Goal: Transaction & Acquisition: Purchase product/service

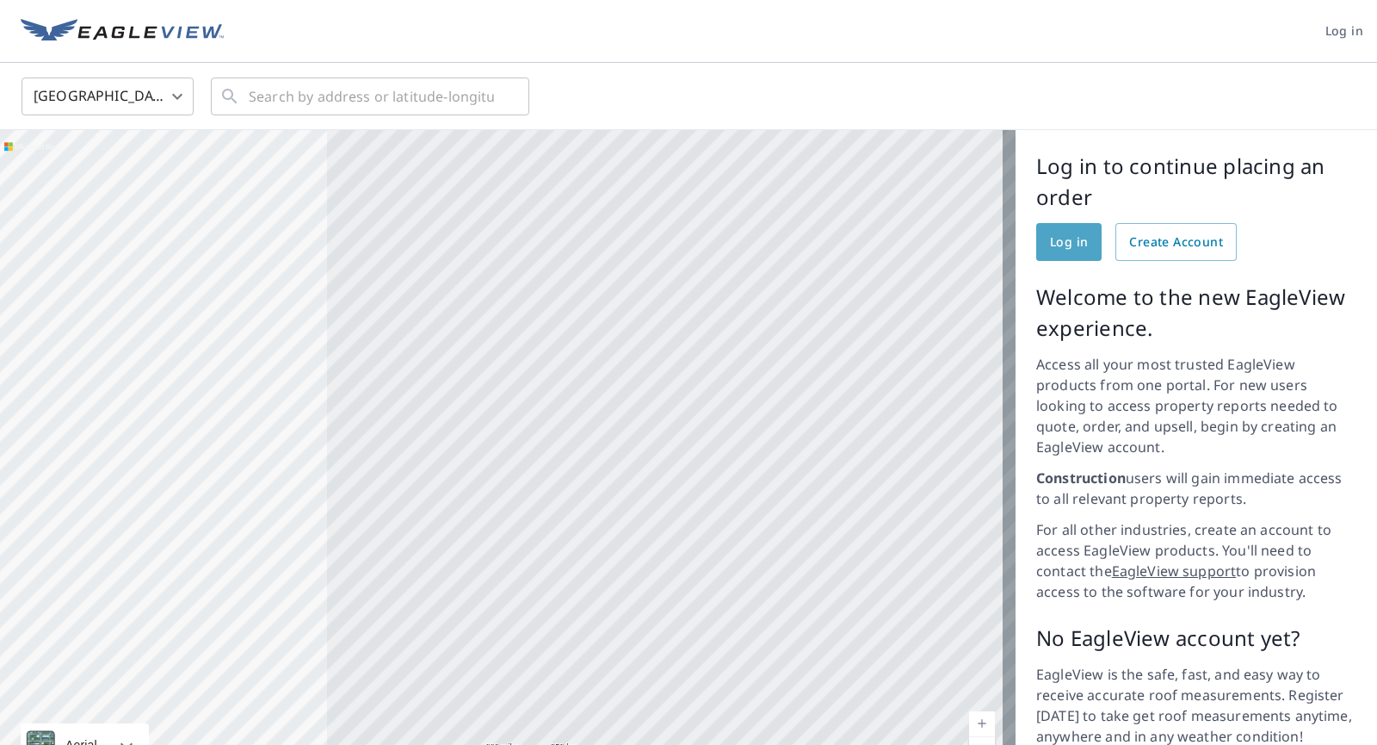
click at [687, 246] on link "Log in" at bounding box center [1068, 242] width 65 height 38
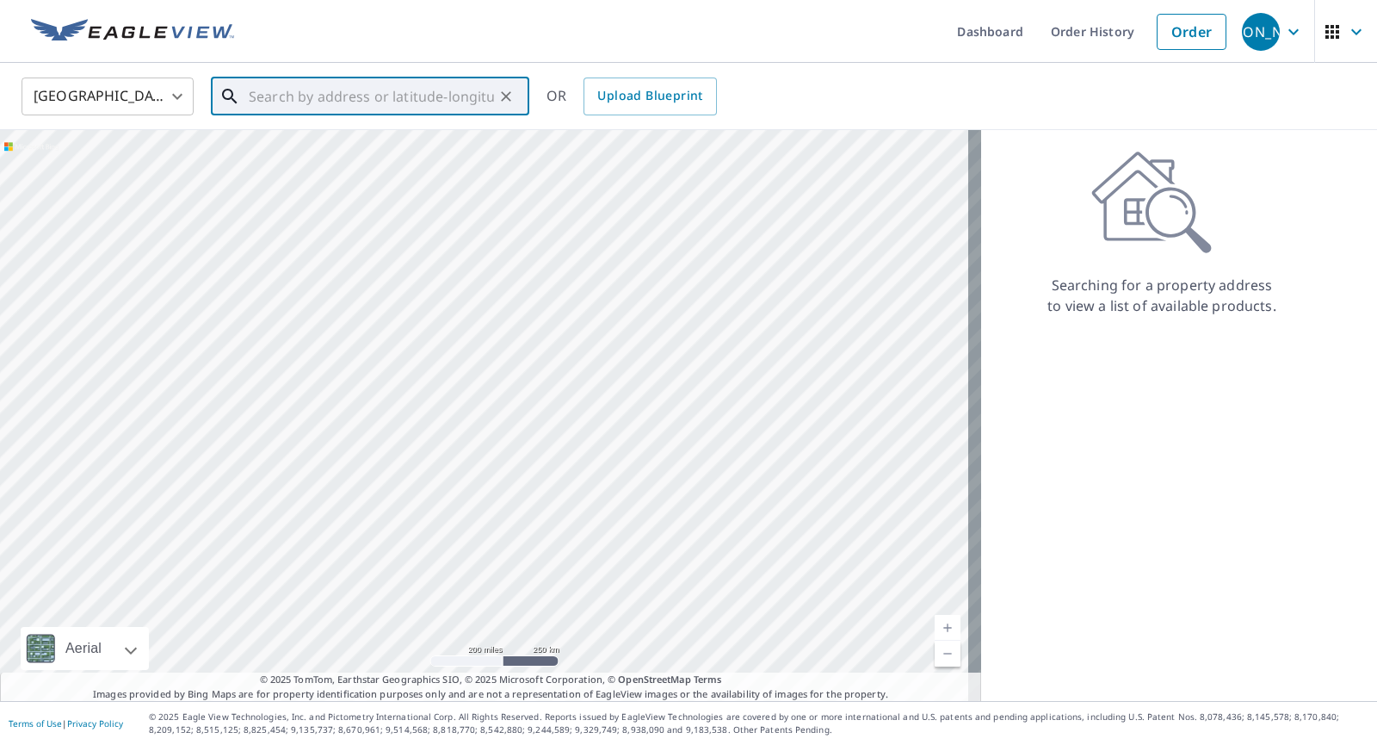
click at [274, 103] on input "text" at bounding box center [371, 96] width 245 height 48
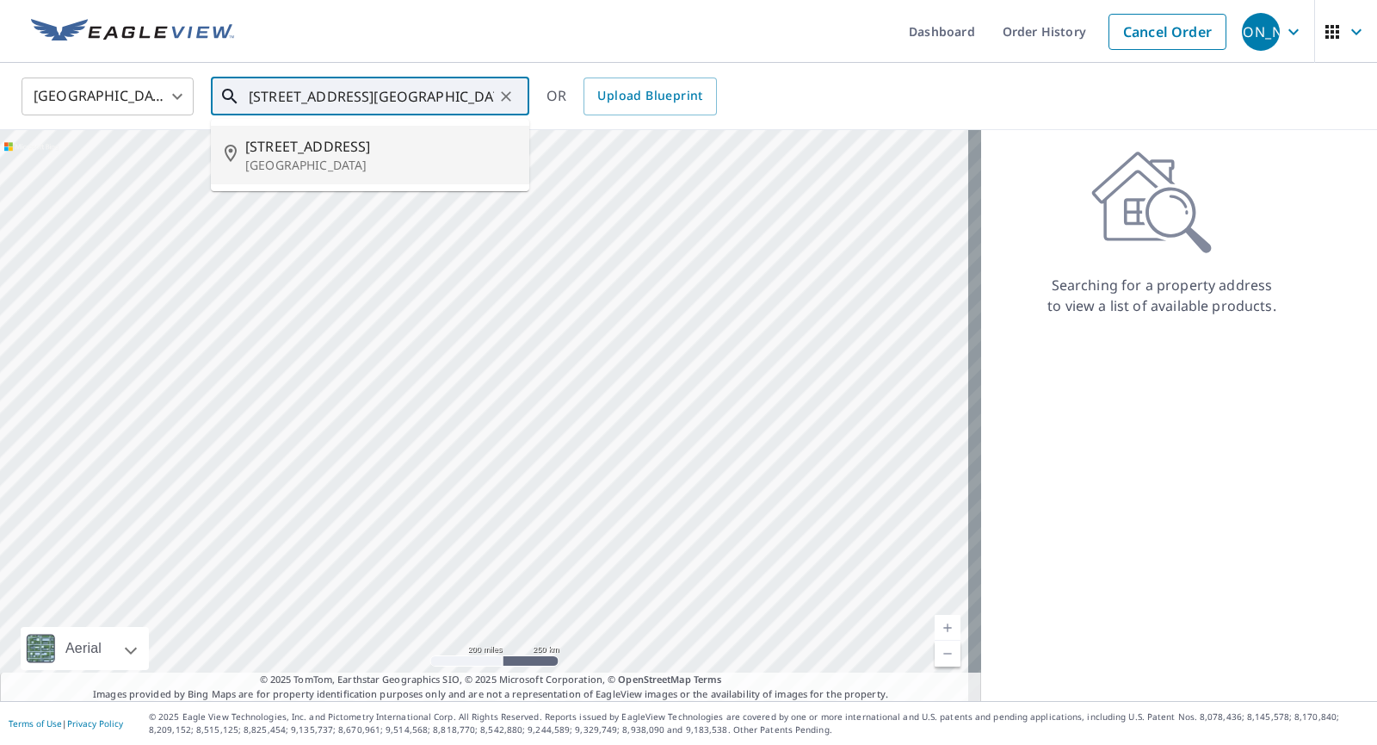
click at [322, 152] on span "[STREET_ADDRESS]" at bounding box center [380, 146] width 270 height 21
type input "[STREET_ADDRESS]"
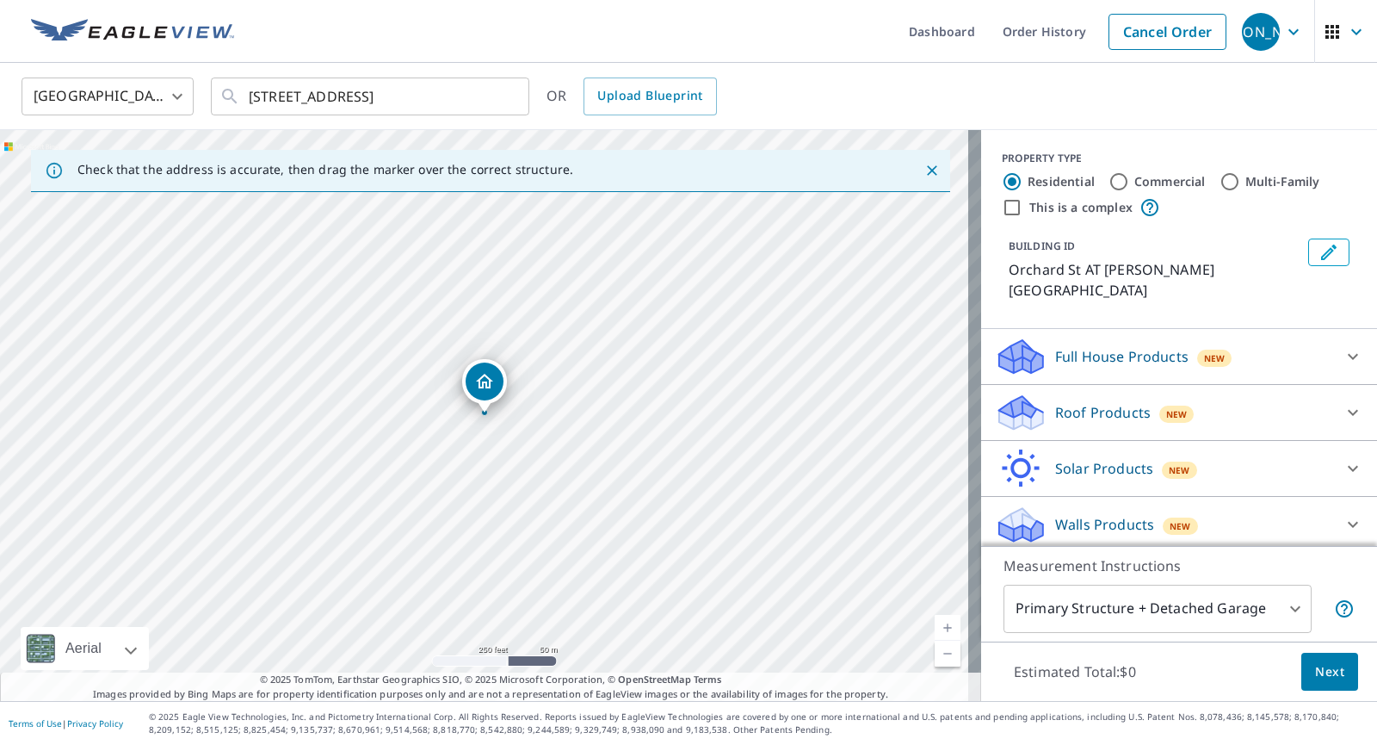
click at [487, 370] on div "Dropped pin, building 1, Residential property, Orchard St AT Emerson Pl Malden,…" at bounding box center [485, 381] width 38 height 38
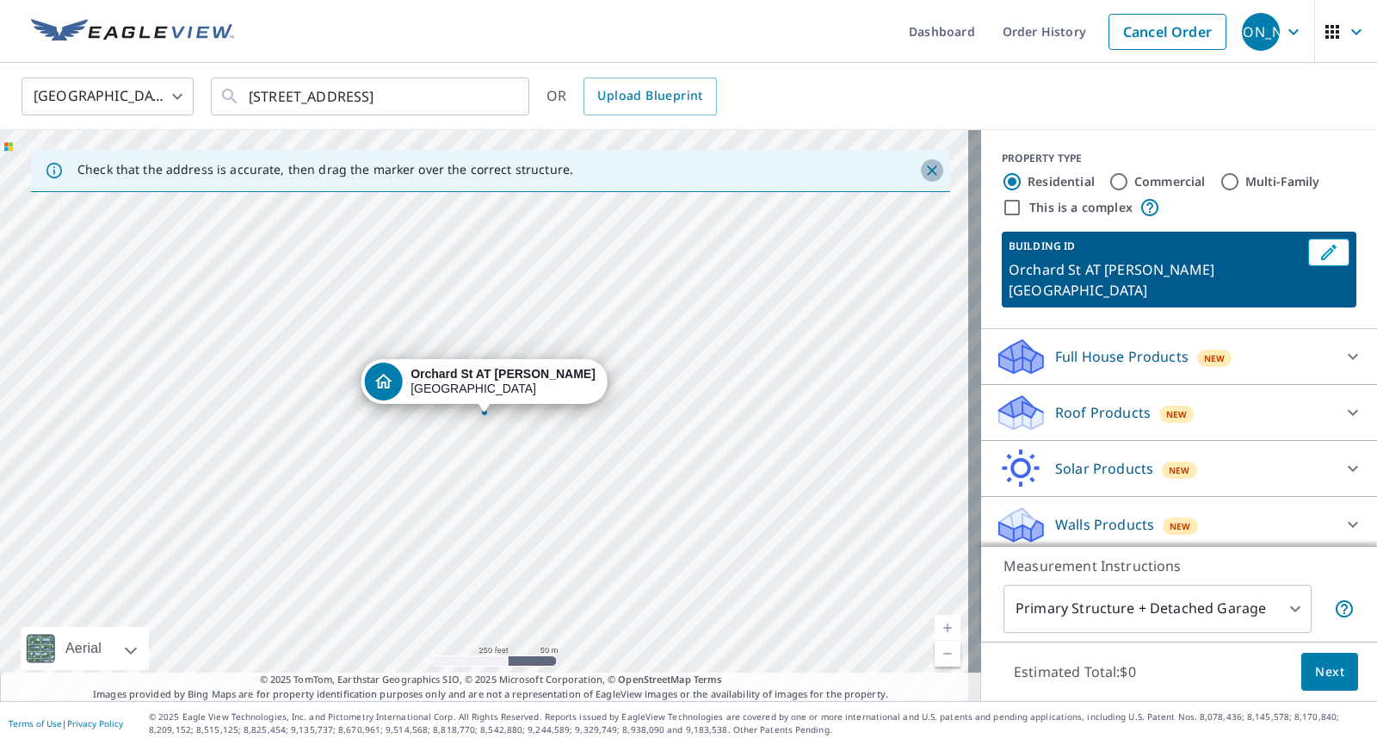
click at [924, 163] on icon "Close" at bounding box center [932, 170] width 17 height 17
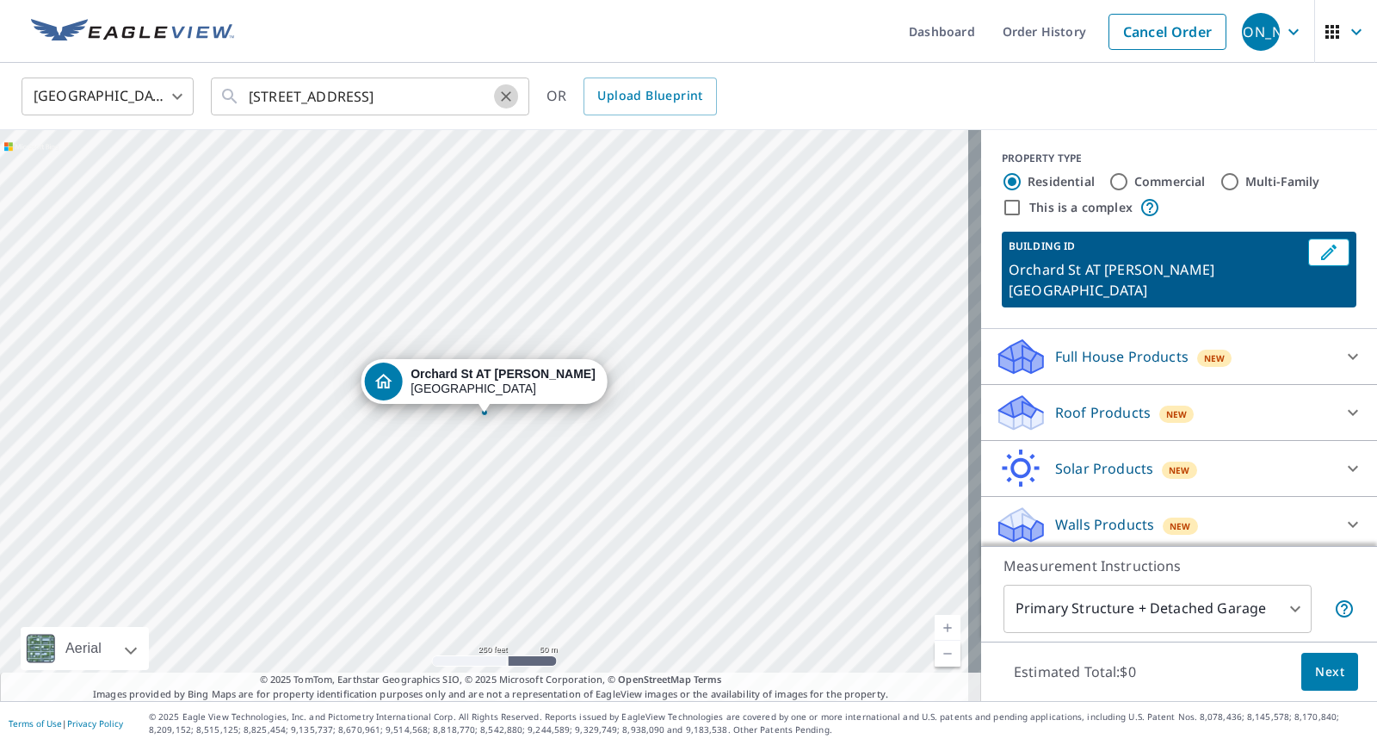
click at [508, 95] on icon "Clear" at bounding box center [506, 96] width 17 height 17
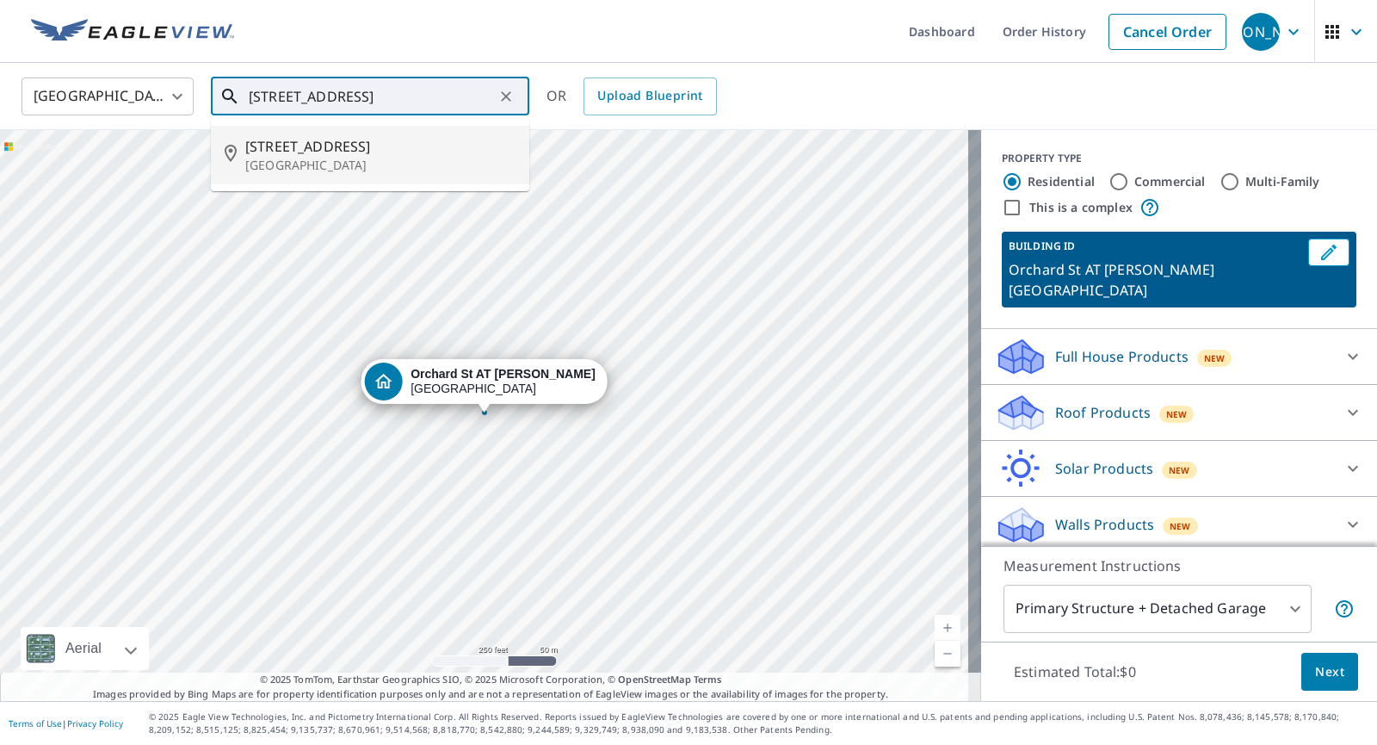
click at [298, 159] on p "[GEOGRAPHIC_DATA]" at bounding box center [380, 165] width 270 height 17
type input "[STREET_ADDRESS]"
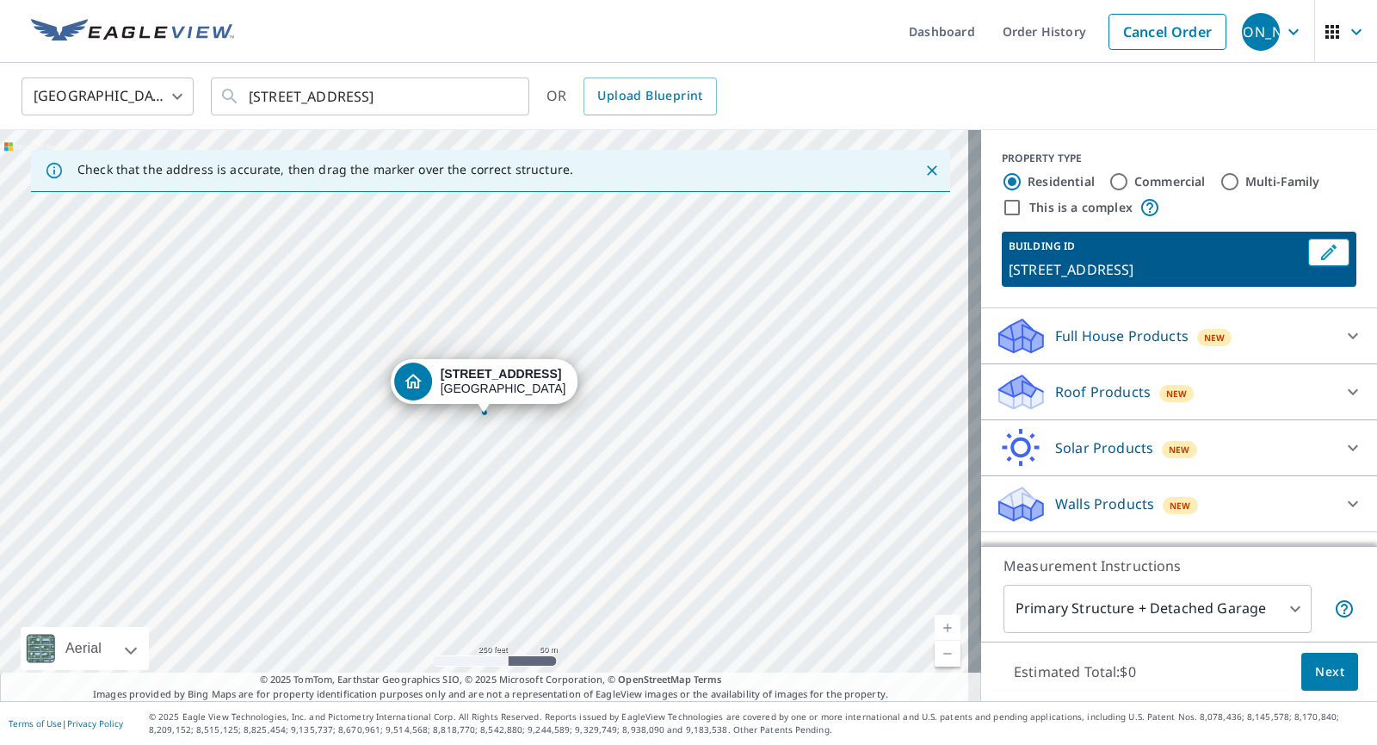
click at [1004, 391] on icon at bounding box center [1021, 392] width 52 height 40
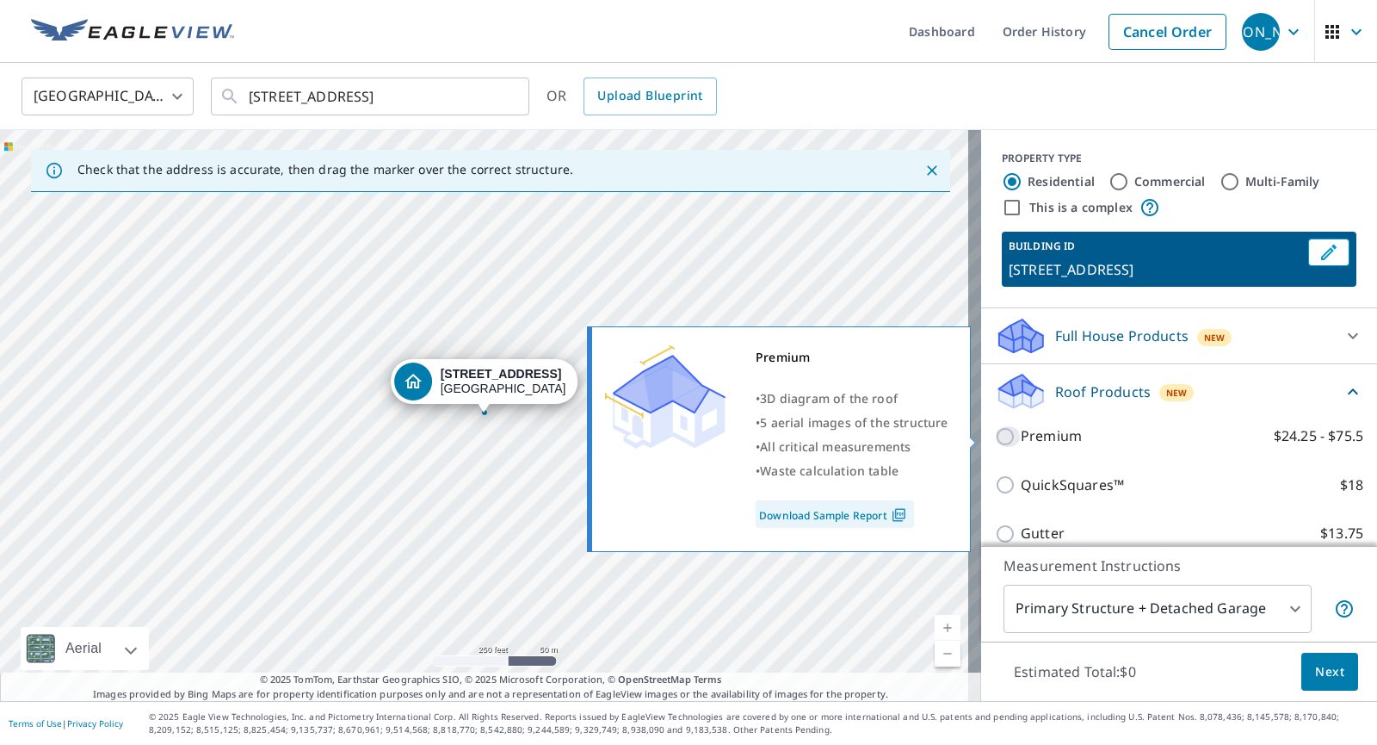
click at [995, 437] on input "Premium $24.25 - $75.5" at bounding box center [1008, 436] width 26 height 21
checkbox input "true"
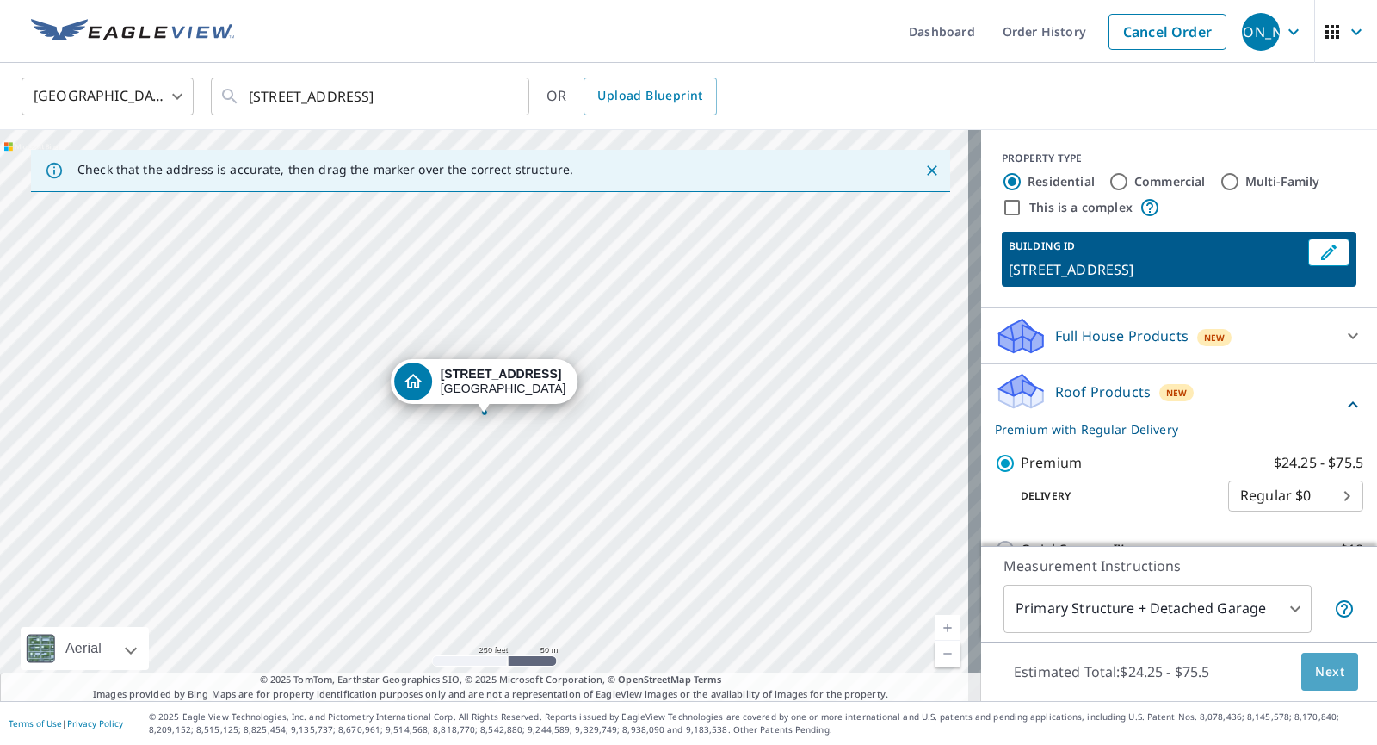
click at [1315, 667] on span "Next" at bounding box center [1329, 672] width 29 height 22
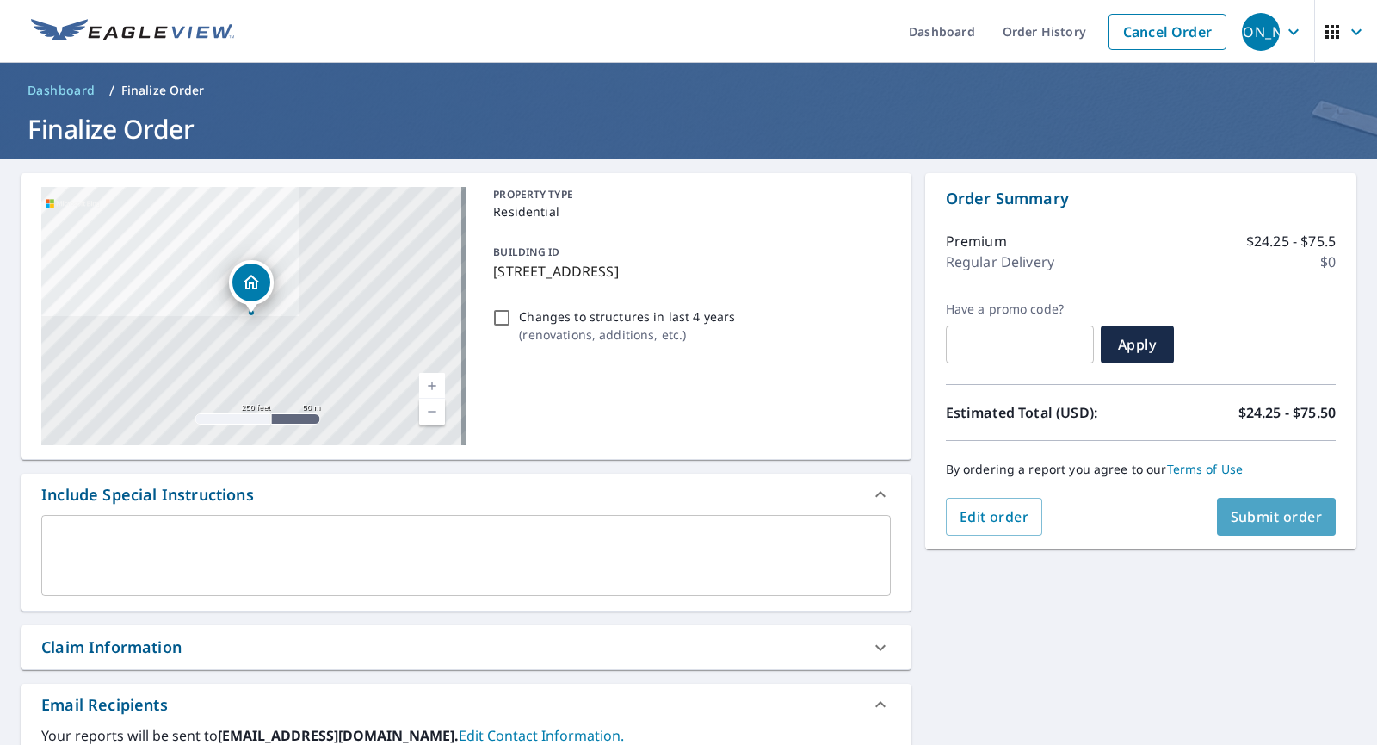
drag, startPoint x: 1252, startPoint y: 517, endPoint x: 1242, endPoint y: 511, distance: 12.0
click at [1242, 511] on span "Submit order" at bounding box center [1277, 516] width 92 height 19
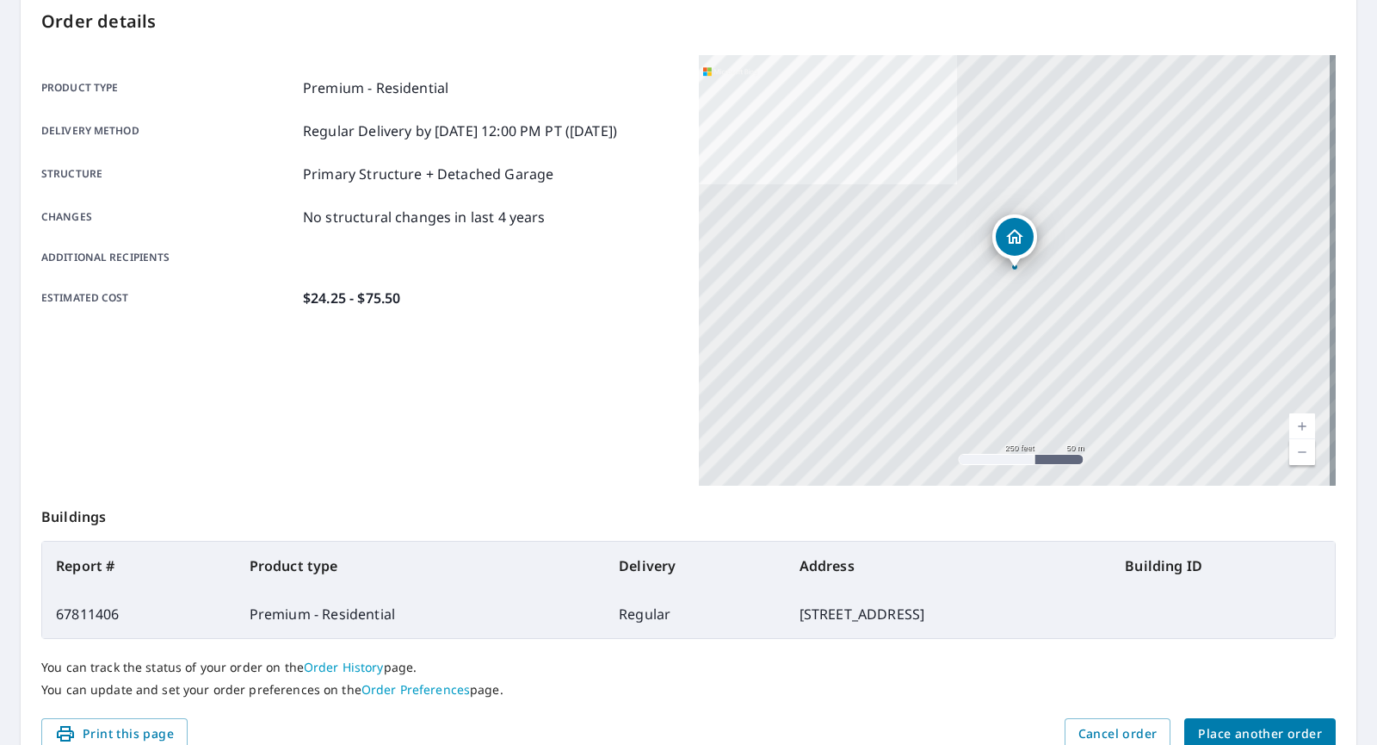
scroll to position [268, 0]
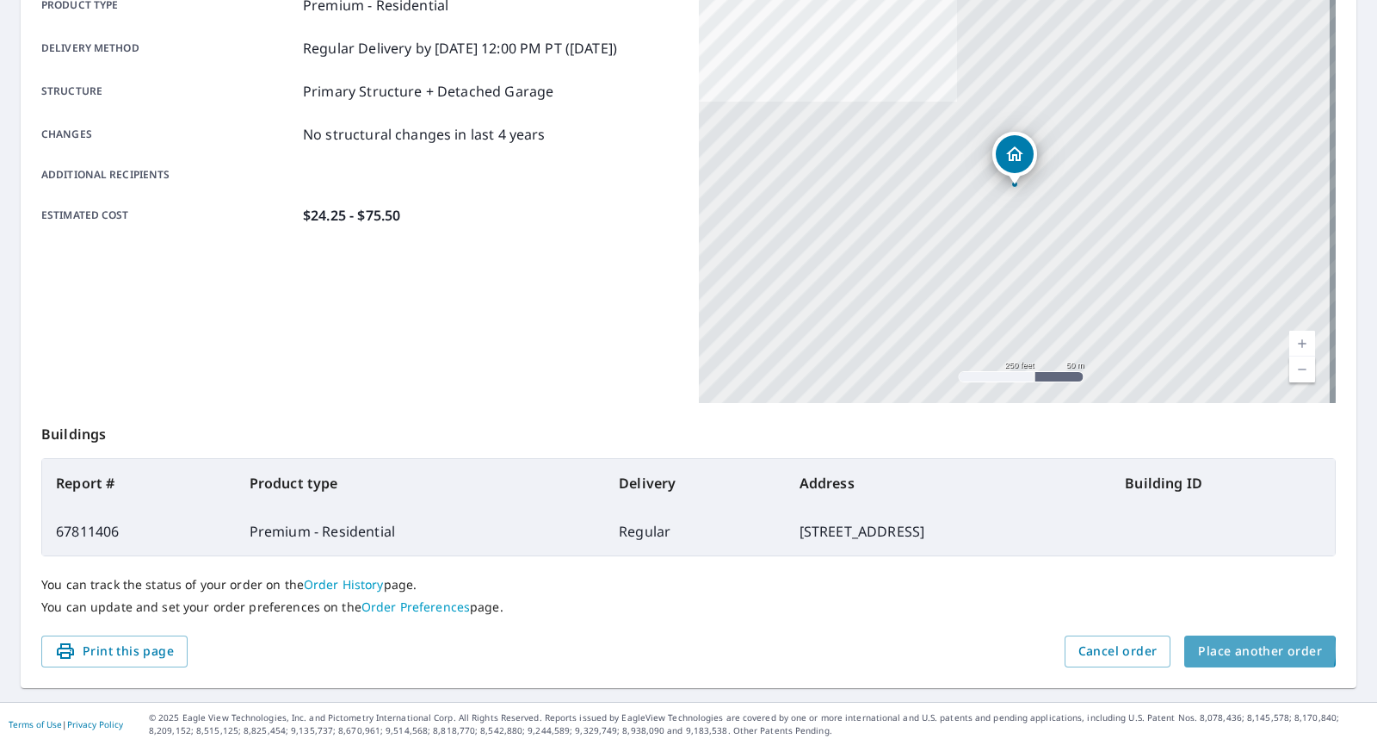
click at [1240, 646] on span "Place another order" at bounding box center [1260, 651] width 124 height 22
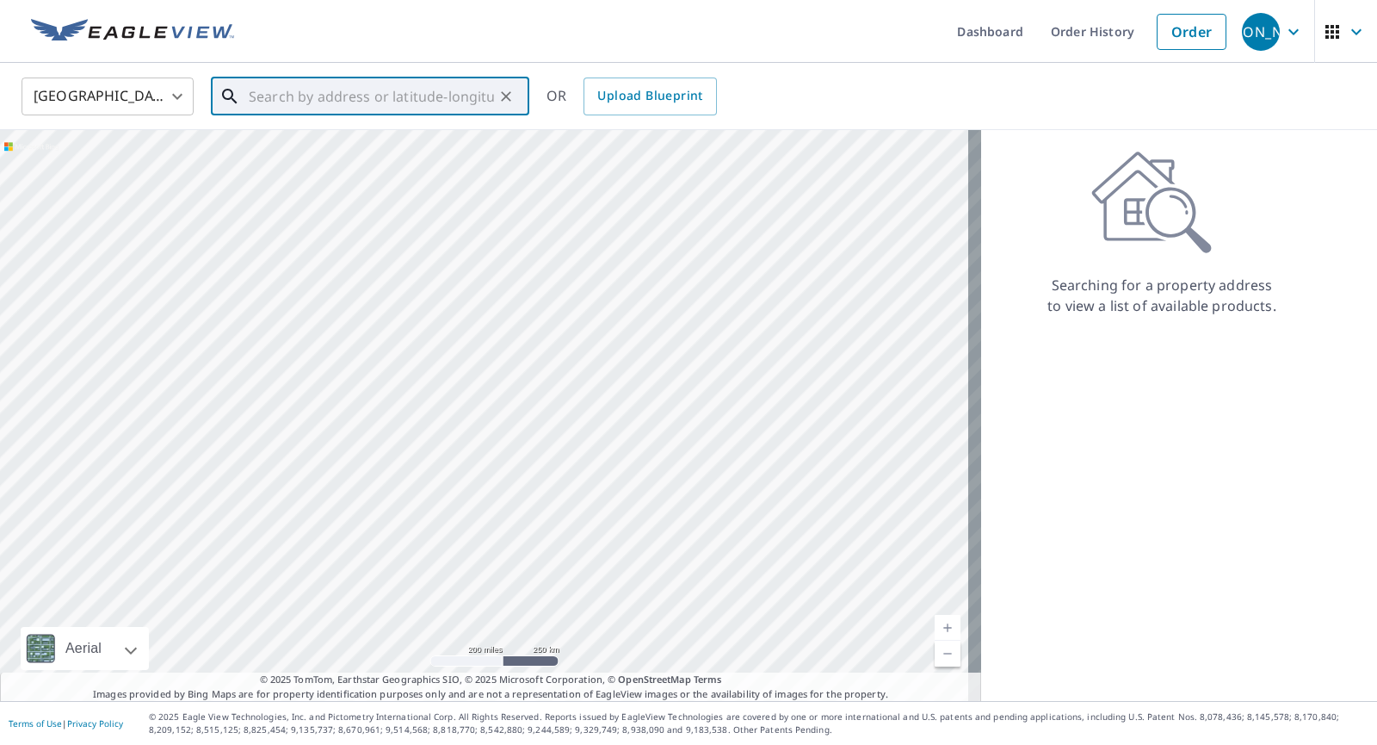
click at [280, 95] on input "text" at bounding box center [371, 96] width 245 height 48
click at [299, 151] on span "[STREET_ADDRESS]" at bounding box center [380, 146] width 270 height 21
type input "[STREET_ADDRESS]"
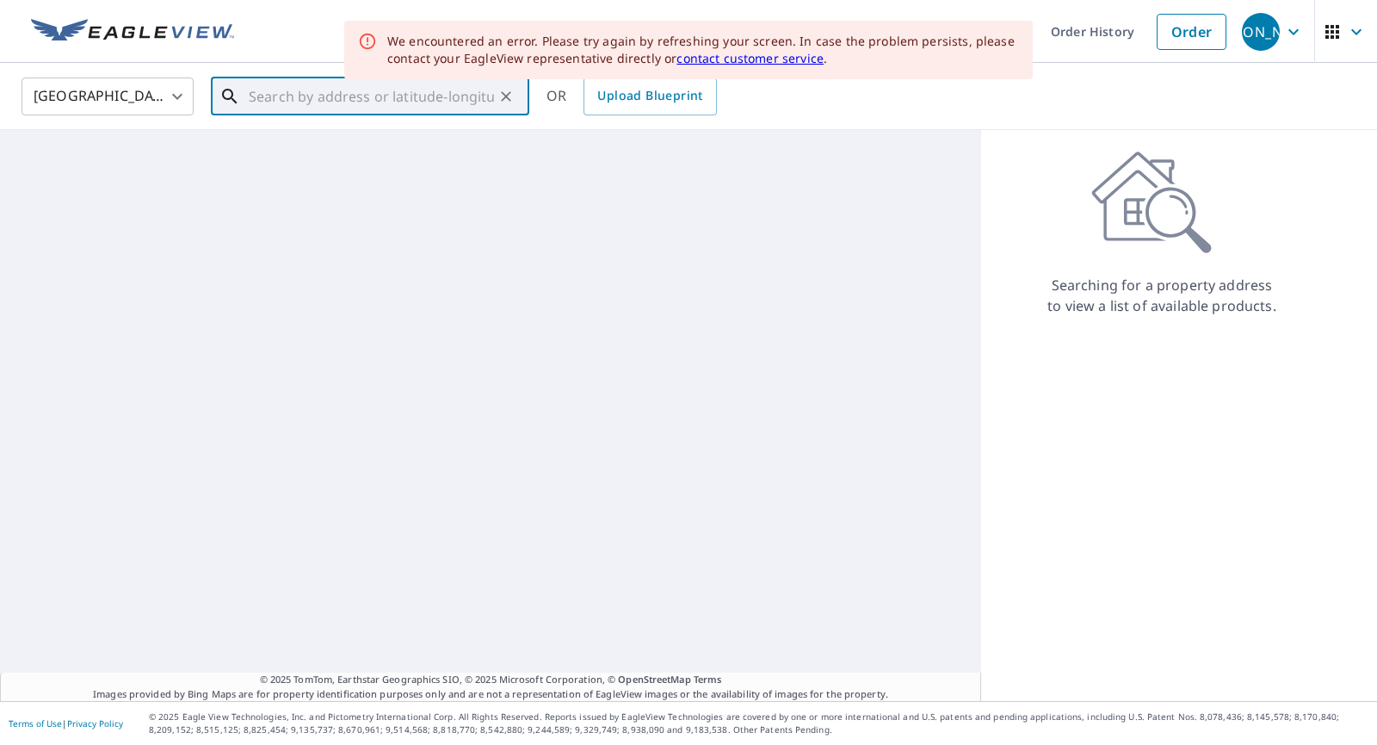
click at [271, 100] on input "text" at bounding box center [371, 96] width 245 height 48
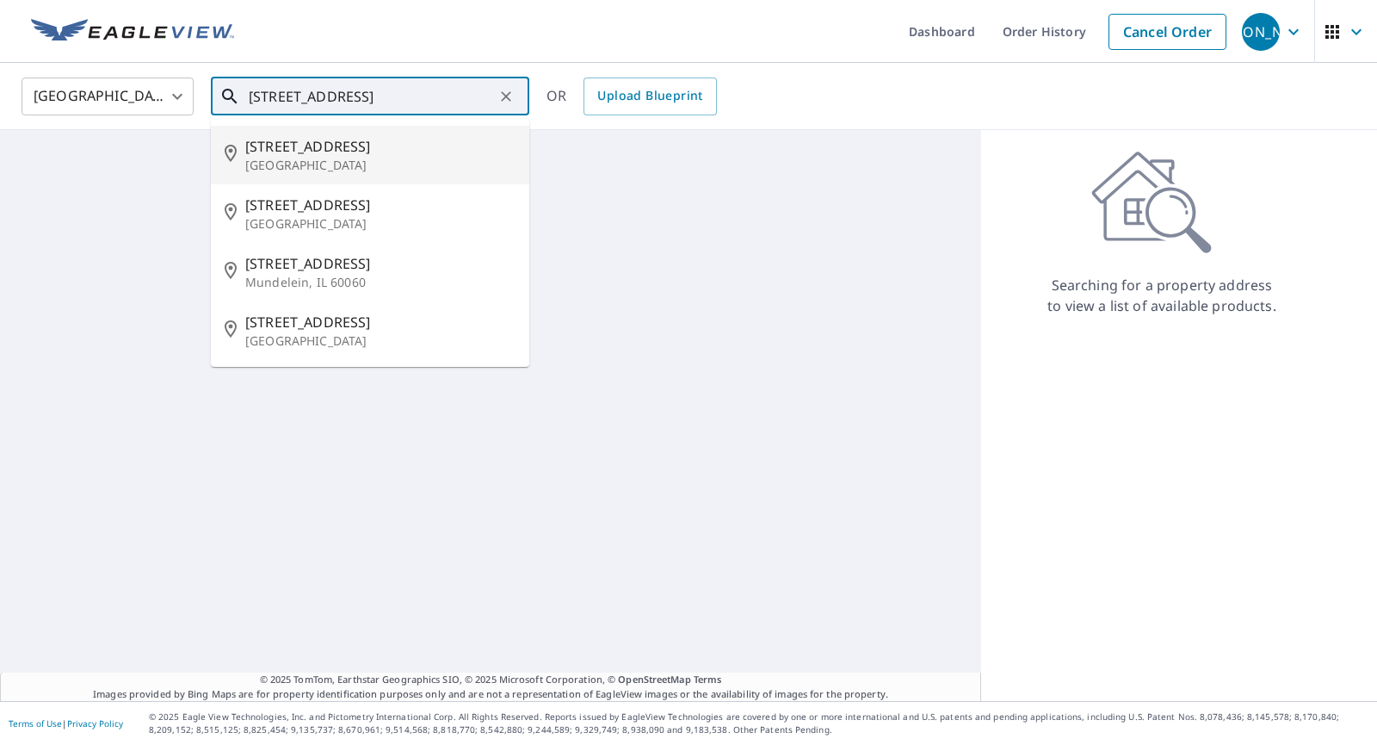
click at [264, 148] on span "[STREET_ADDRESS]" at bounding box center [380, 146] width 270 height 21
type input "[STREET_ADDRESS]"
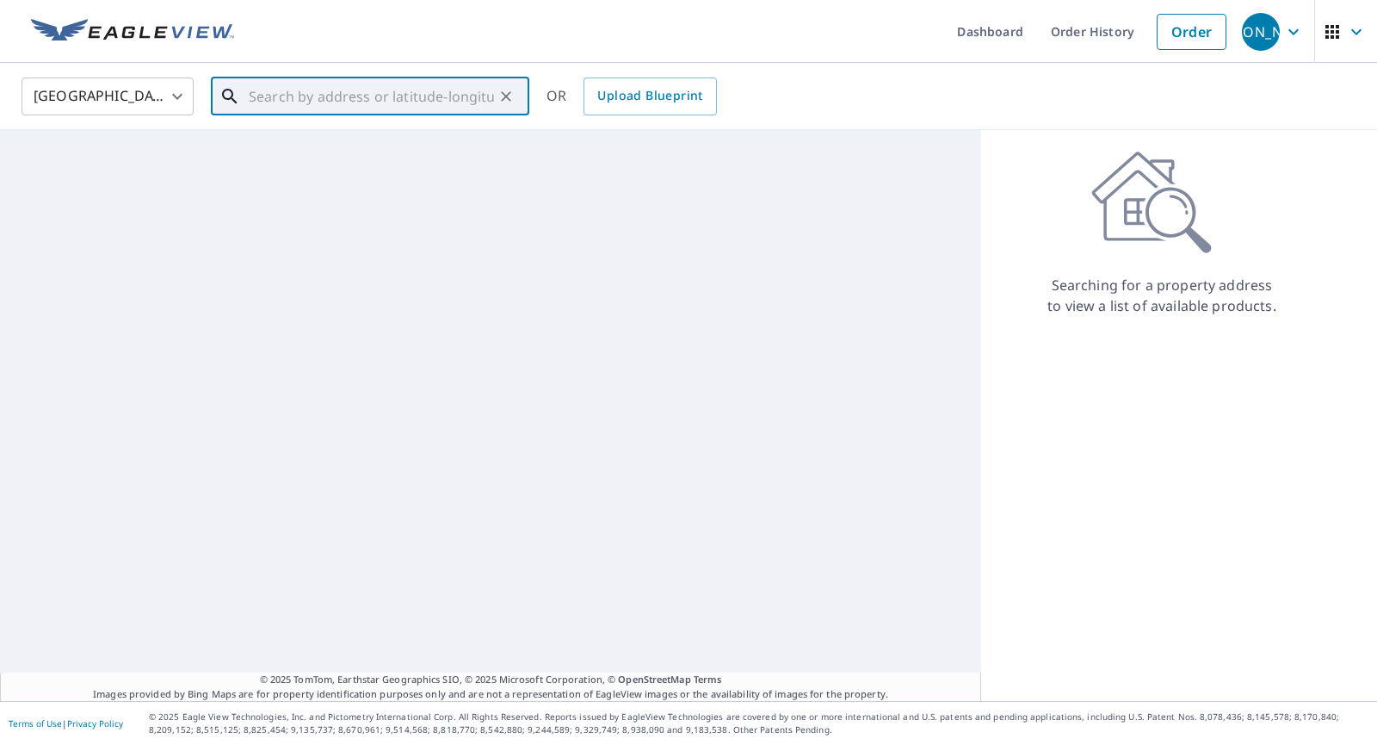
drag, startPoint x: 252, startPoint y: 101, endPoint x: 261, endPoint y: 96, distance: 10.0
click at [260, 97] on input "text" at bounding box center [371, 96] width 245 height 48
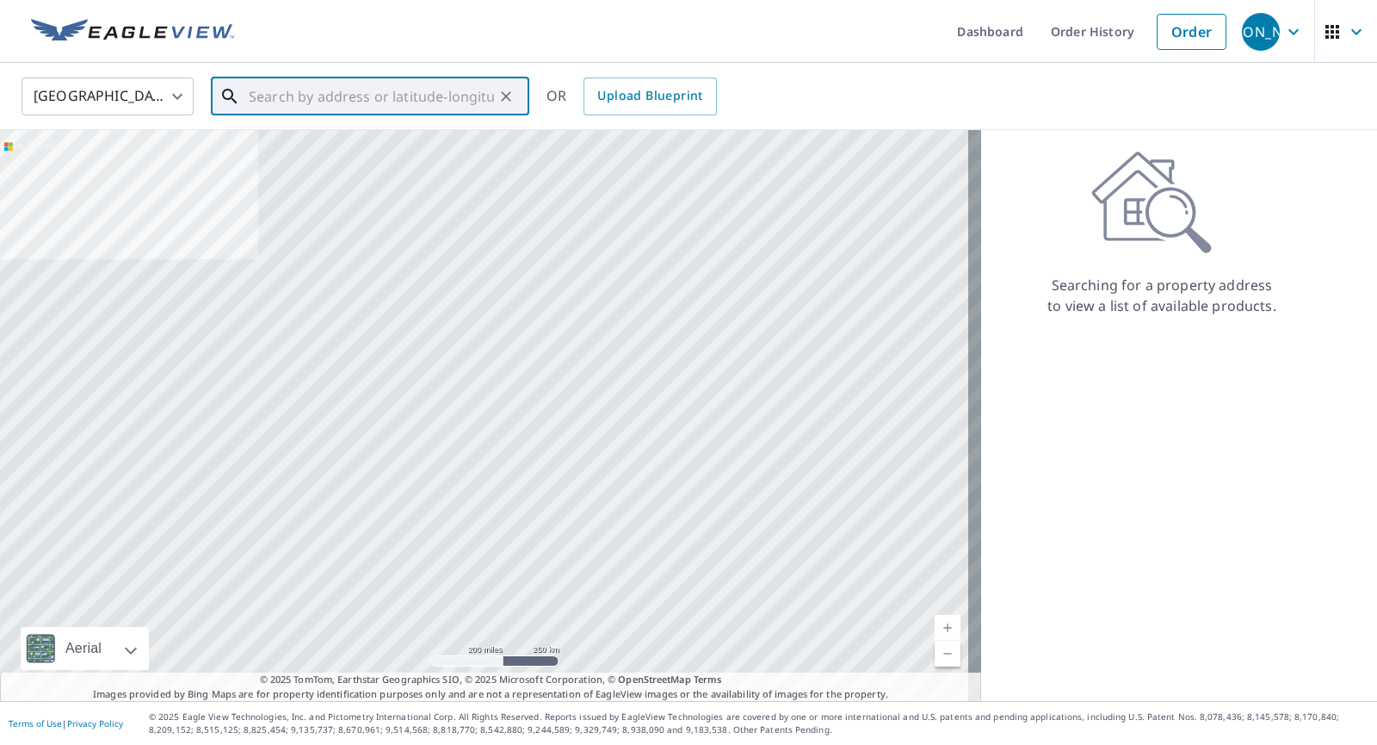
drag, startPoint x: 257, startPoint y: 92, endPoint x: 266, endPoint y: 90, distance: 9.0
click at [263, 91] on input "text" at bounding box center [371, 96] width 245 height 48
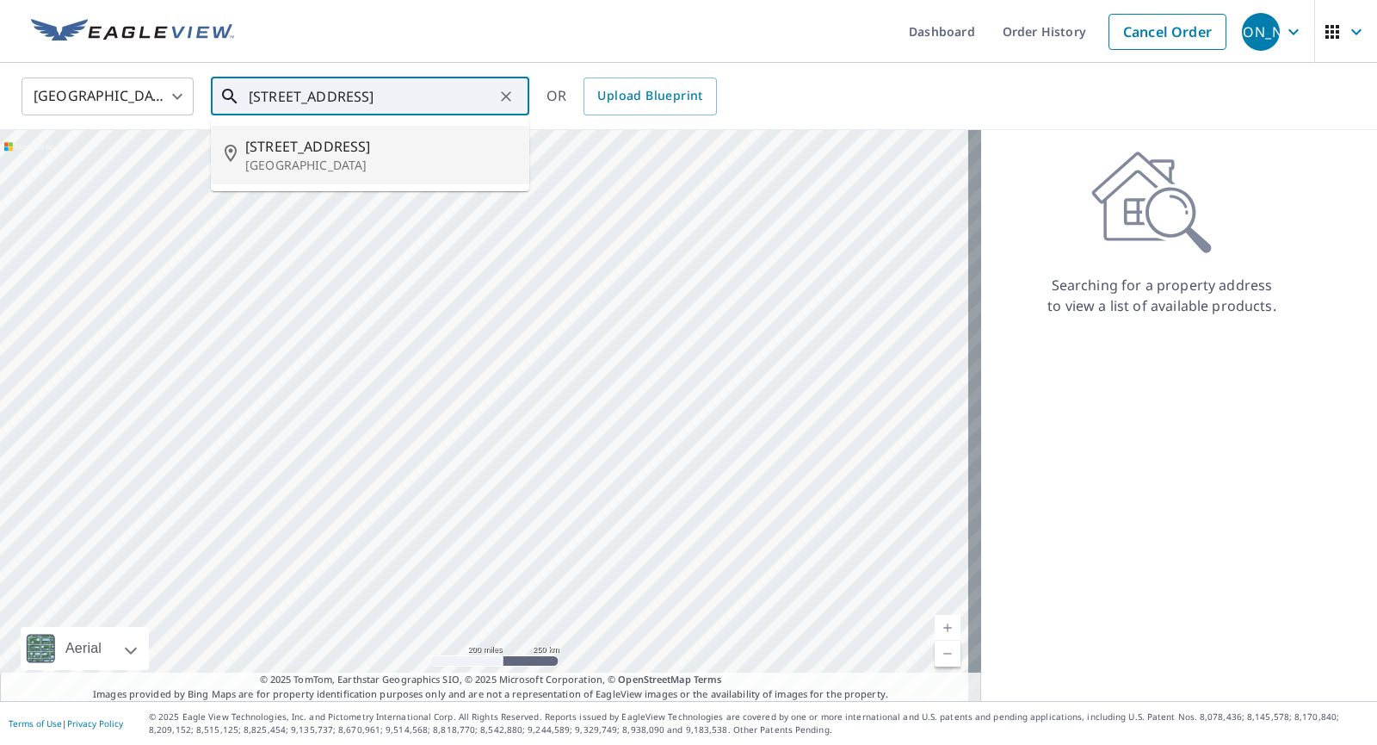
click at [314, 148] on span "[STREET_ADDRESS]" at bounding box center [380, 146] width 270 height 21
type input "[STREET_ADDRESS]"
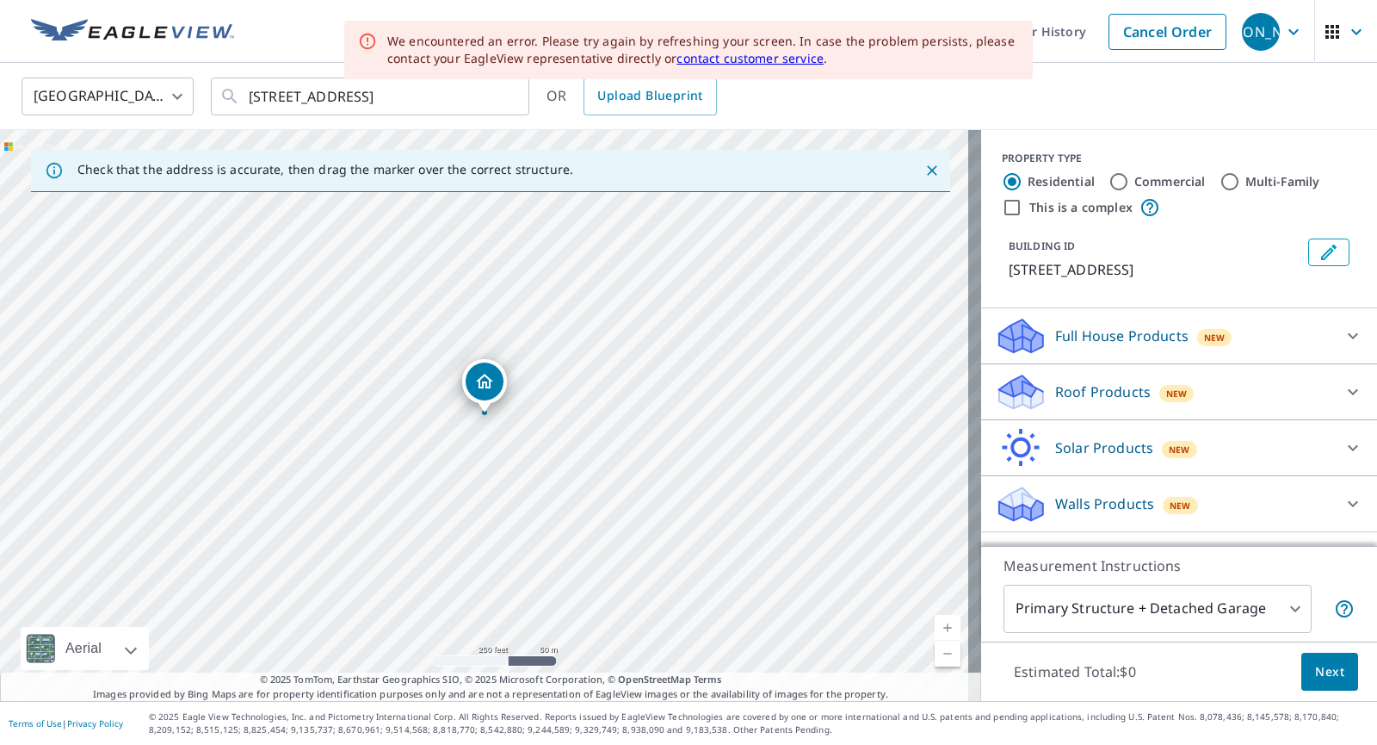
click at [496, 379] on div "Dropped pin, building 1, Residential property, 81 Bedford Rd Woburn, MA 01801" at bounding box center [485, 381] width 38 height 38
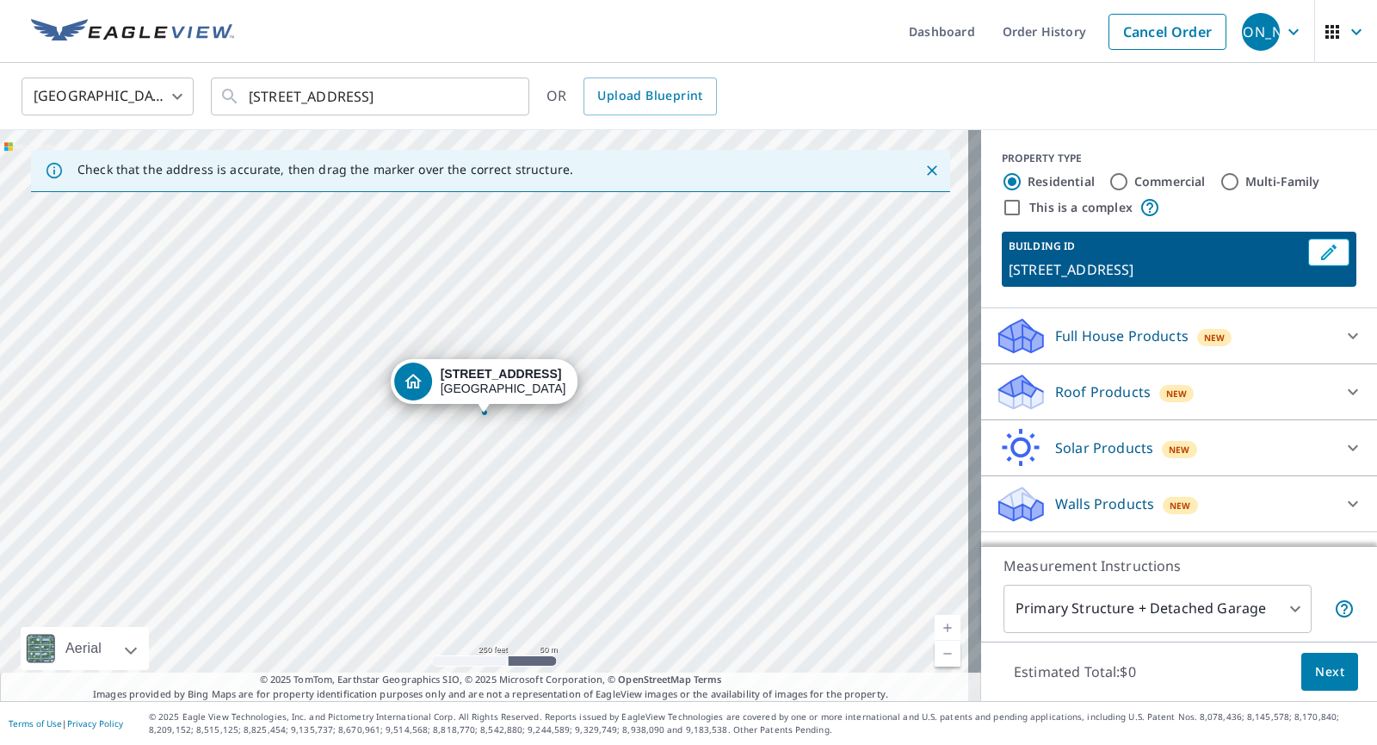
click at [999, 389] on icon at bounding box center [1021, 386] width 44 height 22
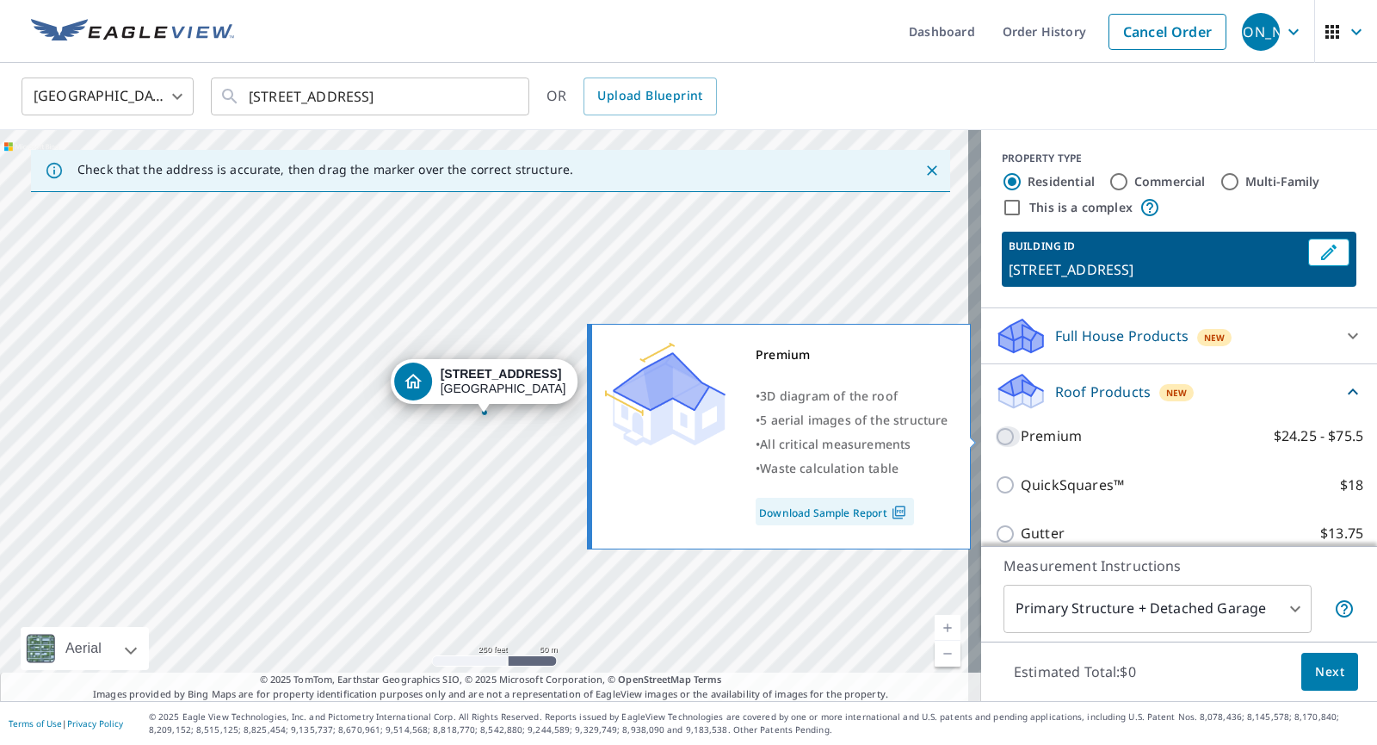
click at [995, 432] on input "Premium $24.25 - $75.5" at bounding box center [1008, 436] width 26 height 21
checkbox input "true"
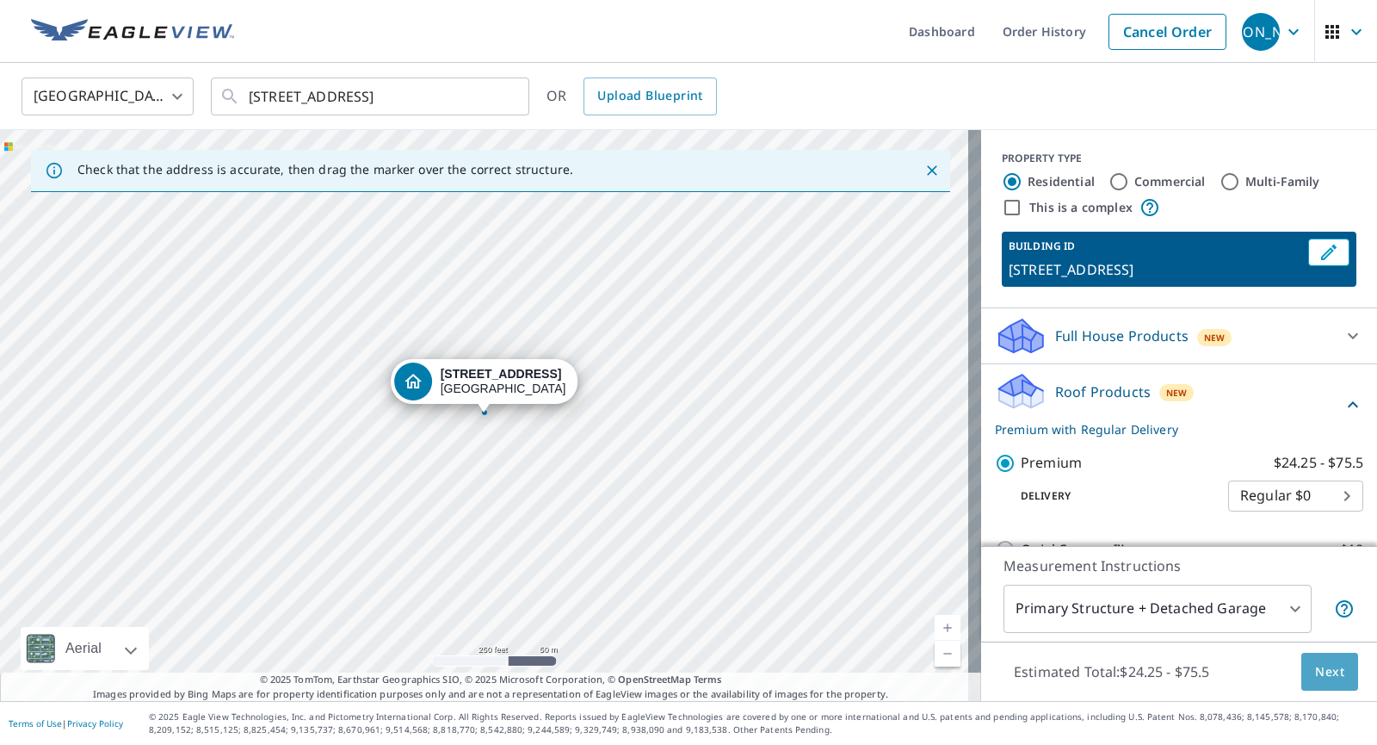
click at [1311, 656] on button "Next" at bounding box center [1329, 671] width 57 height 39
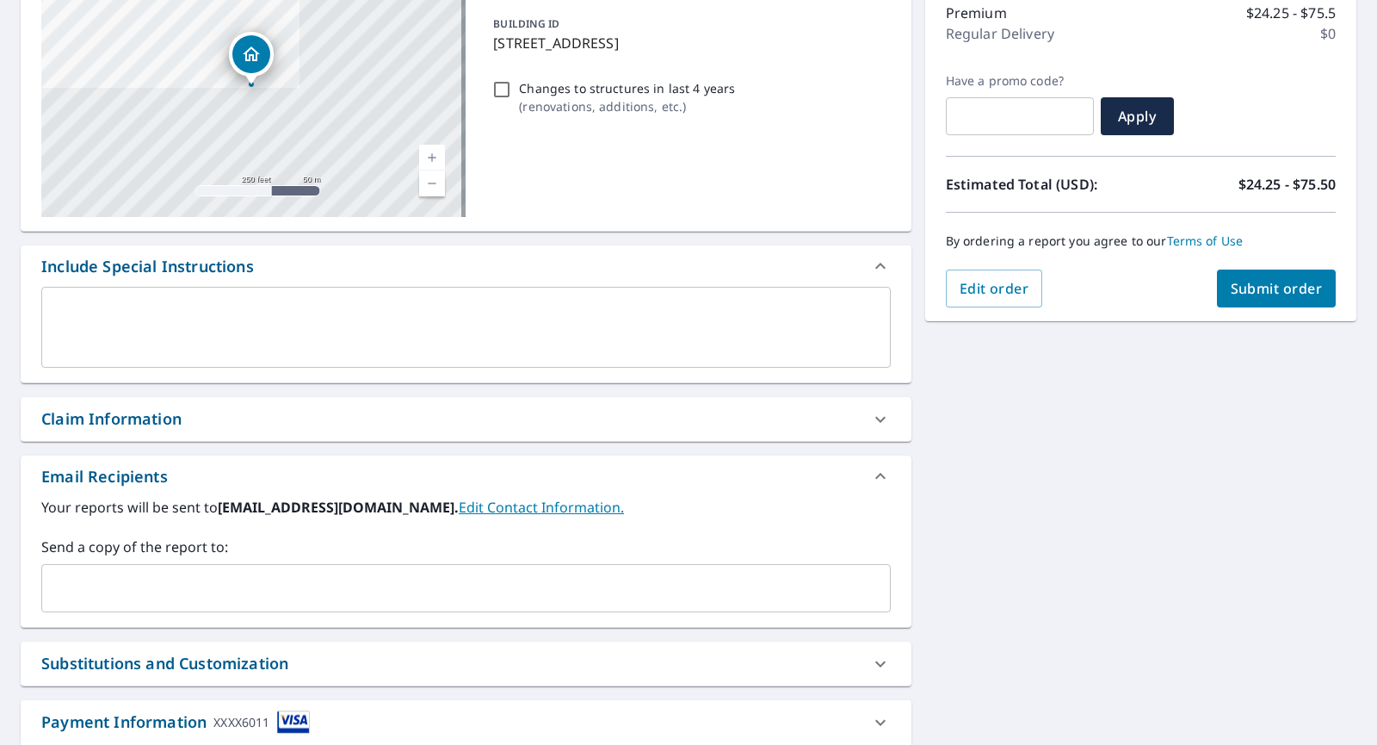
scroll to position [240, 0]
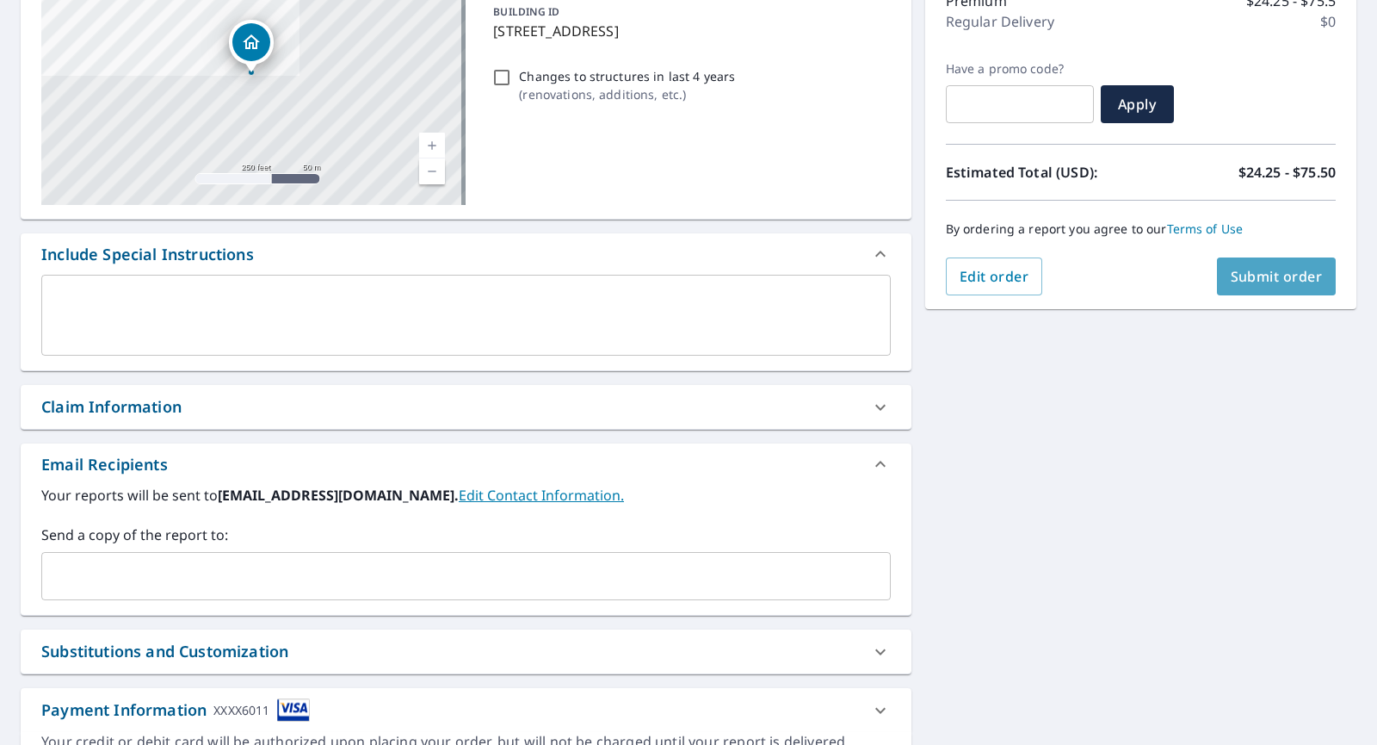
click at [1256, 274] on span "Submit order" at bounding box center [1277, 276] width 92 height 19
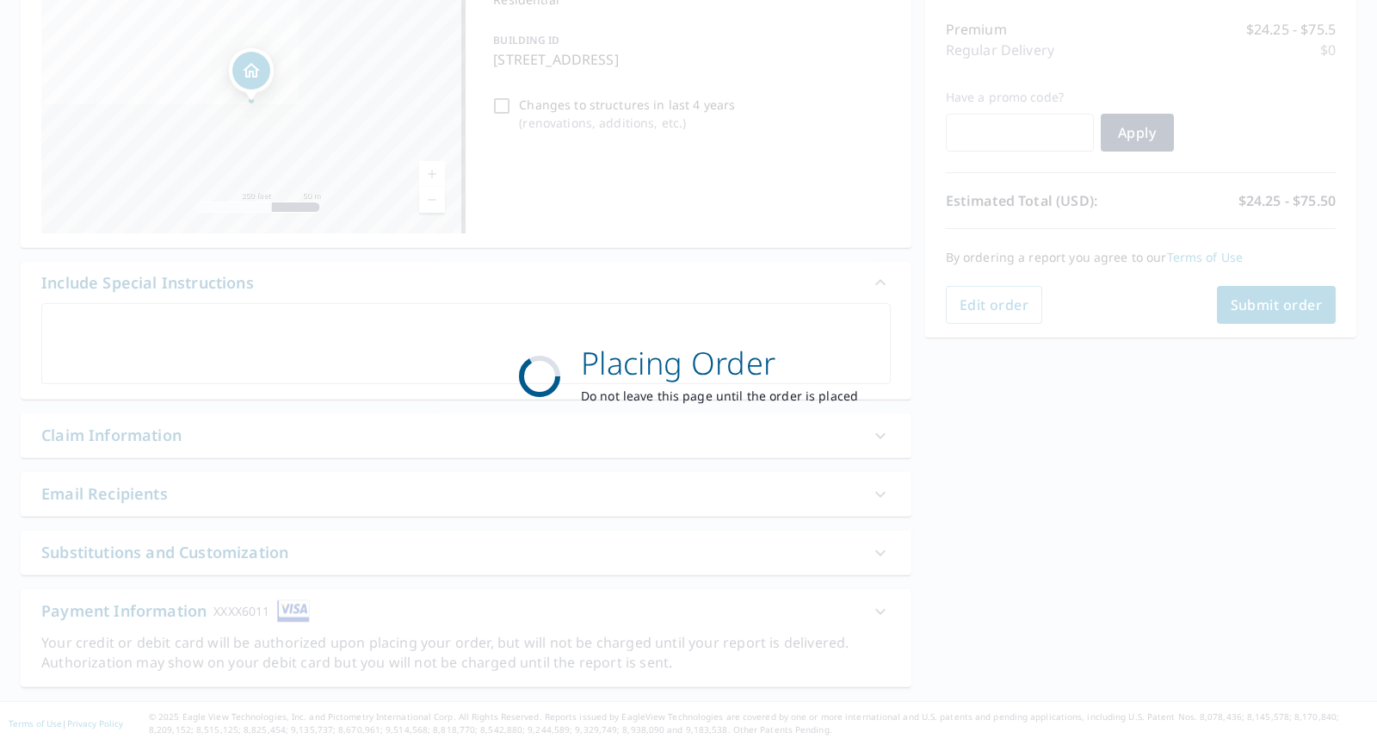
scroll to position [212, 0]
